Goal: Transaction & Acquisition: Purchase product/service

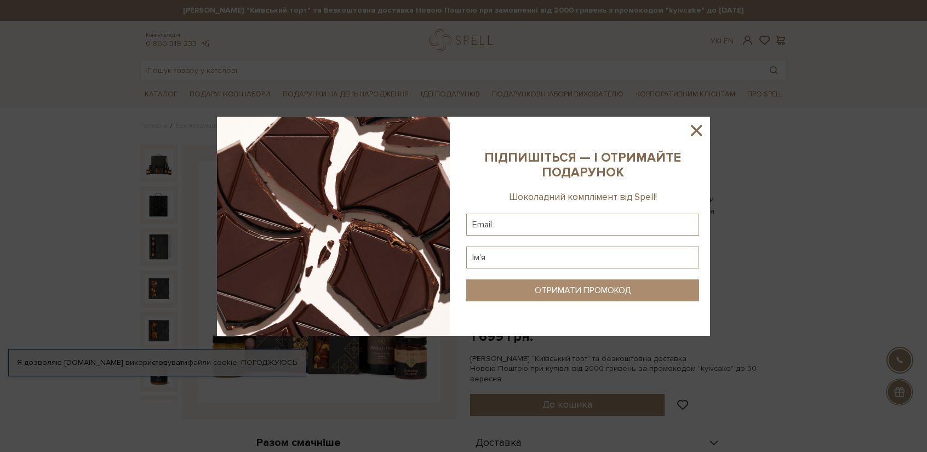
click at [695, 129] on icon at bounding box center [696, 130] width 11 height 11
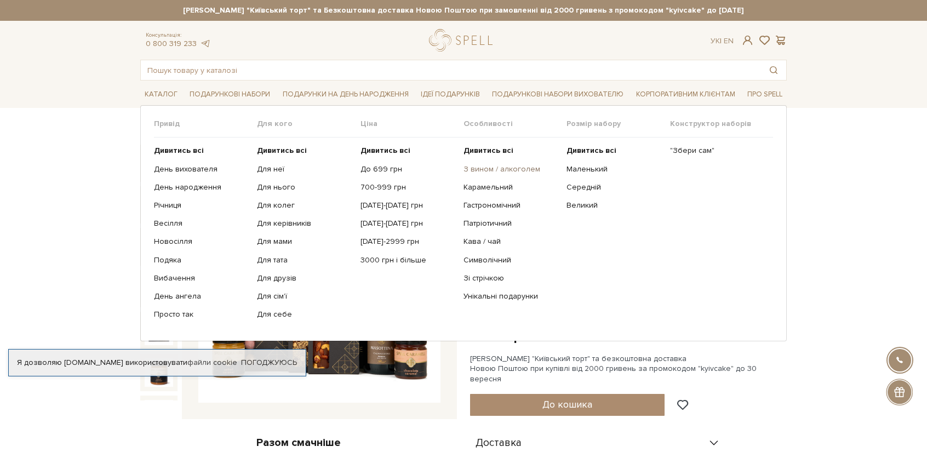
click at [526, 168] on link "З вином / алкоголем" at bounding box center [510, 169] width 95 height 10
